Goal: Task Accomplishment & Management: Complete application form

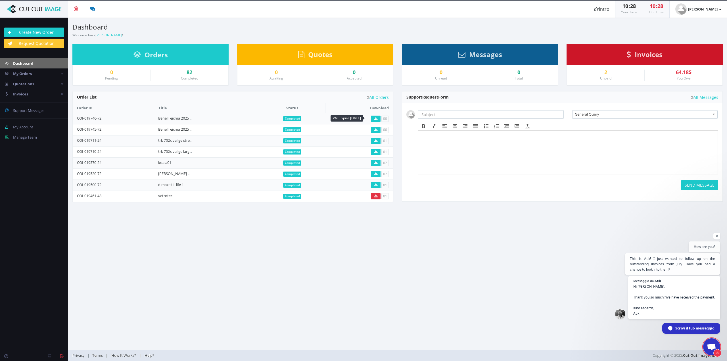
scroll to position [95, 0]
click at [23, 34] on link "Create New Order" at bounding box center [34, 33] width 60 height 10
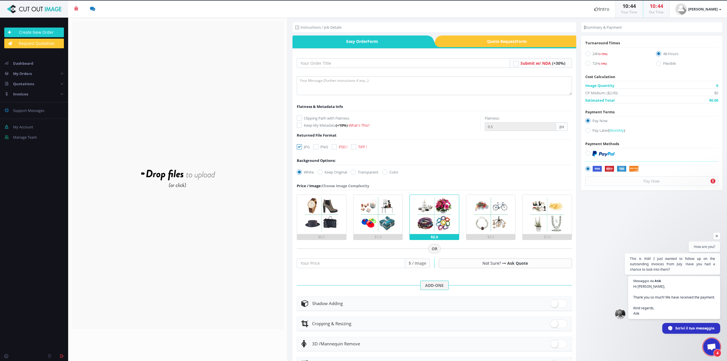
scroll to position [94, 0]
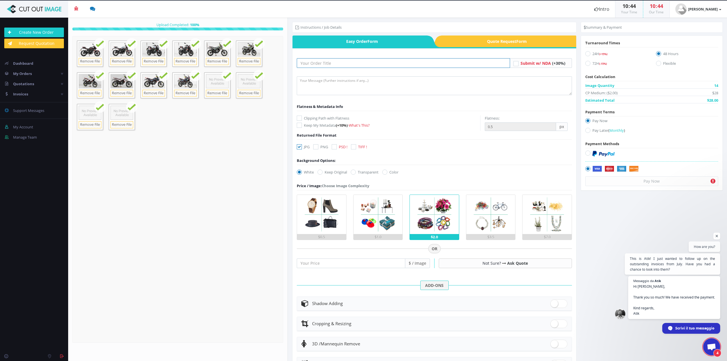
click at [321, 66] on input "text" at bounding box center [403, 63] width 213 height 10
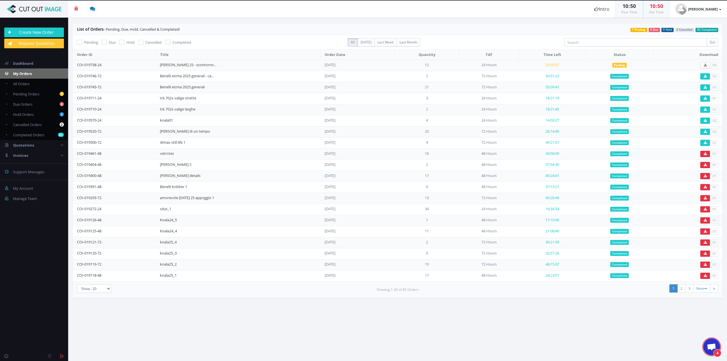
scroll to position [95, 0]
